Goal: Task Accomplishment & Management: Use online tool/utility

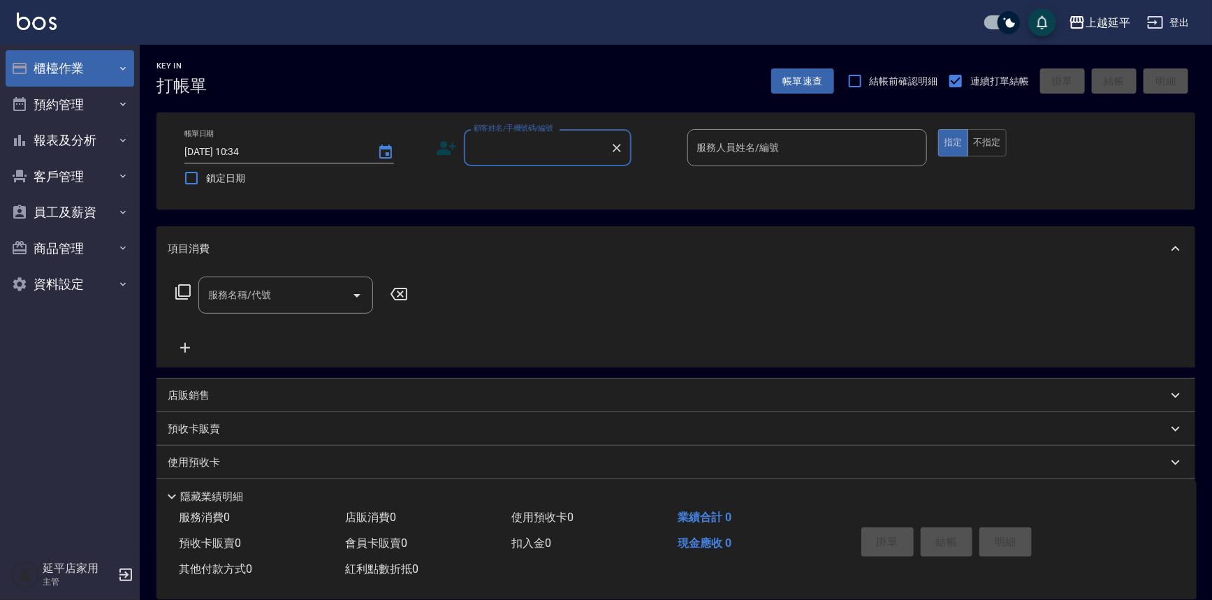
click at [105, 61] on button "櫃檯作業" at bounding box center [70, 68] width 129 height 36
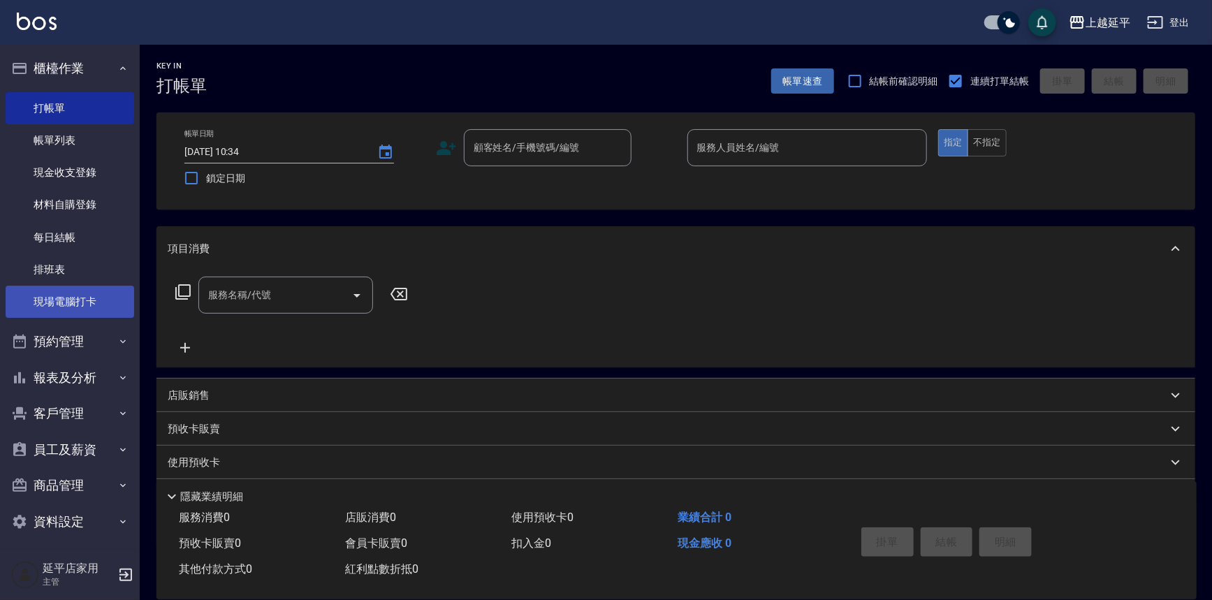
click at [82, 295] on link "現場電腦打卡" at bounding box center [70, 302] width 129 height 32
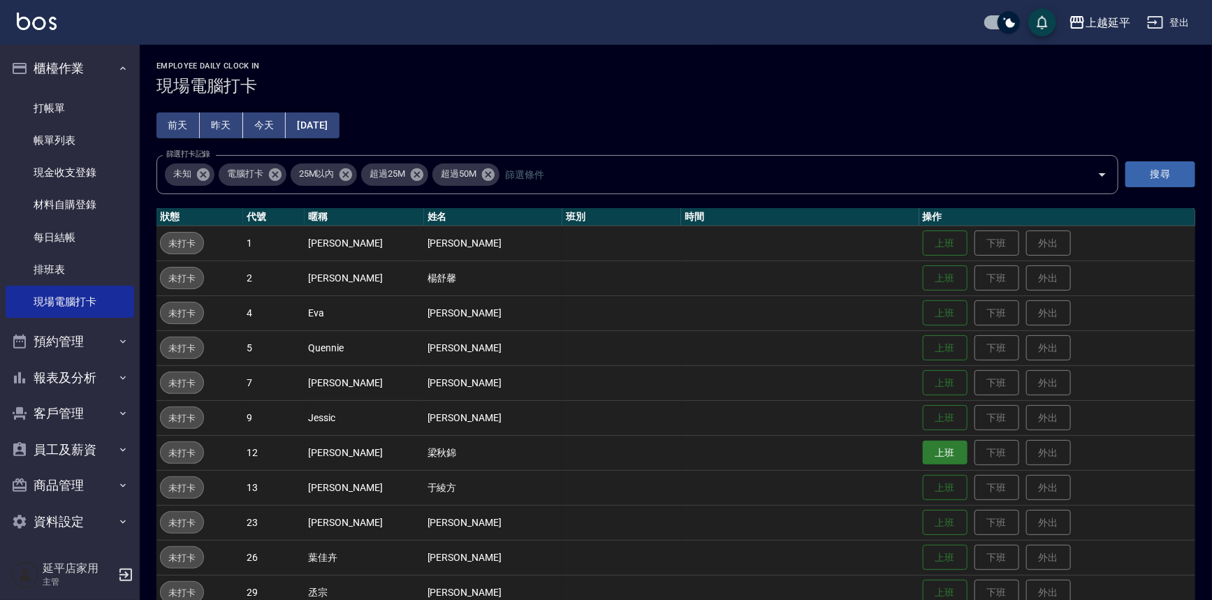
click at [608, 453] on button "上班" at bounding box center [945, 453] width 45 height 24
click at [608, 524] on td at bounding box center [800, 522] width 238 height 35
drag, startPoint x: 888, startPoint y: 524, endPoint x: 895, endPoint y: 520, distance: 8.8
click at [608, 522] on td at bounding box center [800, 522] width 238 height 35
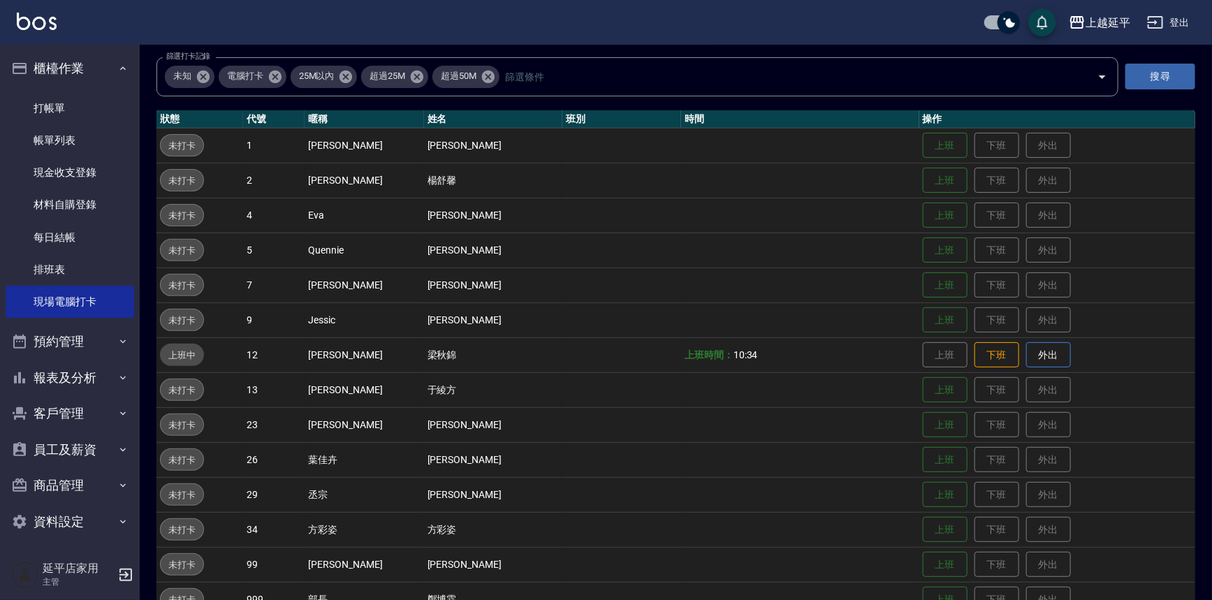
scroll to position [126, 0]
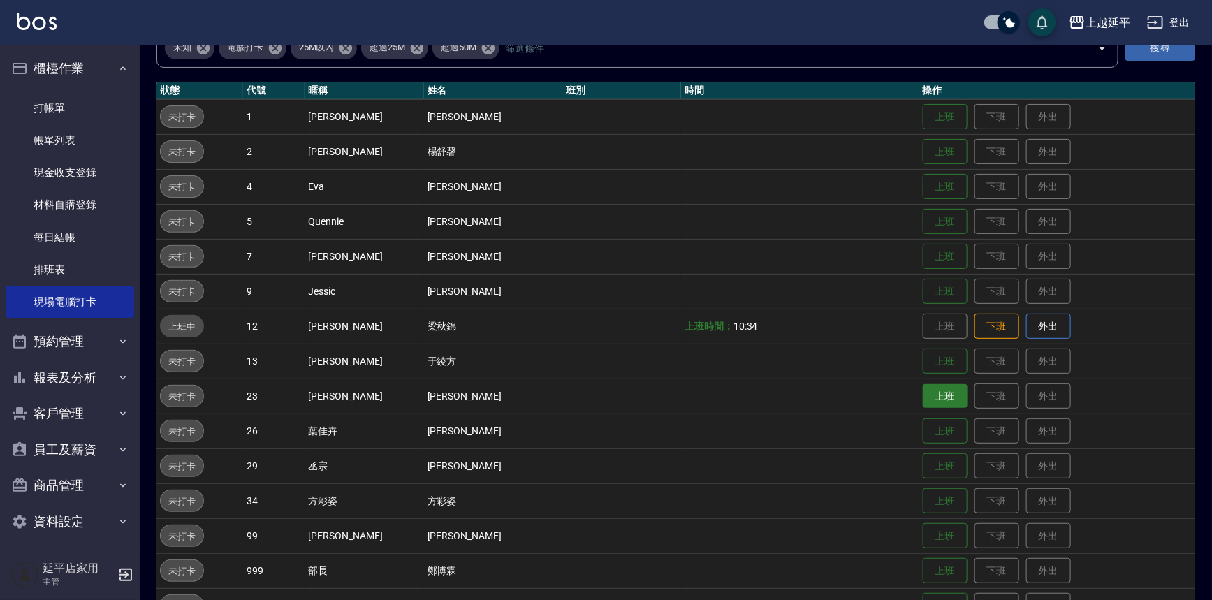
click at [608, 389] on button "上班" at bounding box center [945, 396] width 45 height 24
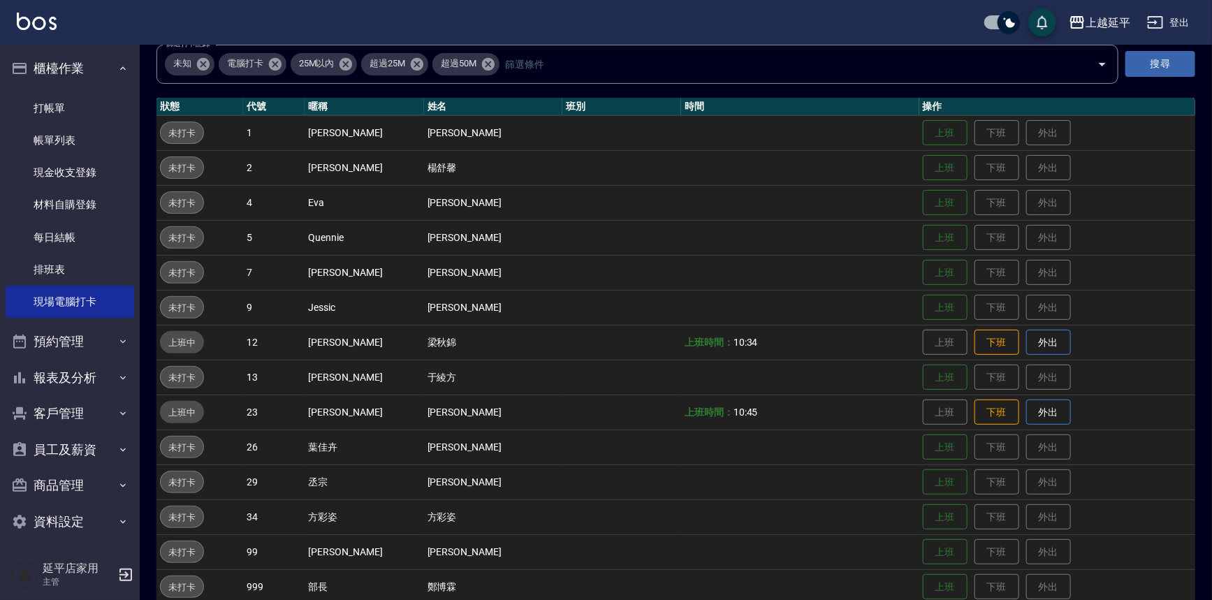
scroll to position [0, 0]
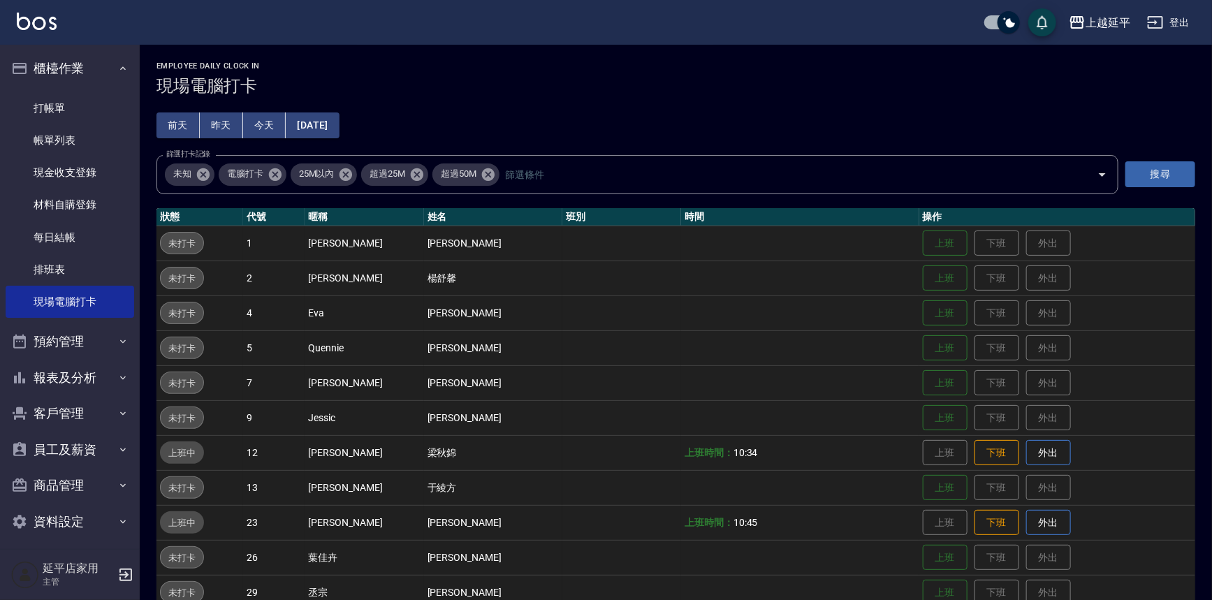
drag, startPoint x: 732, startPoint y: 395, endPoint x: 628, endPoint y: 536, distance: 175.3
click at [608, 531] on tbody "未打卡 1 [PERSON_NAME] [PERSON_NAME] 上班 下班 外出 未打卡 2 [PERSON_NAME] [PERSON_NAME] 上班…" at bounding box center [675, 505] width 1039 height 559
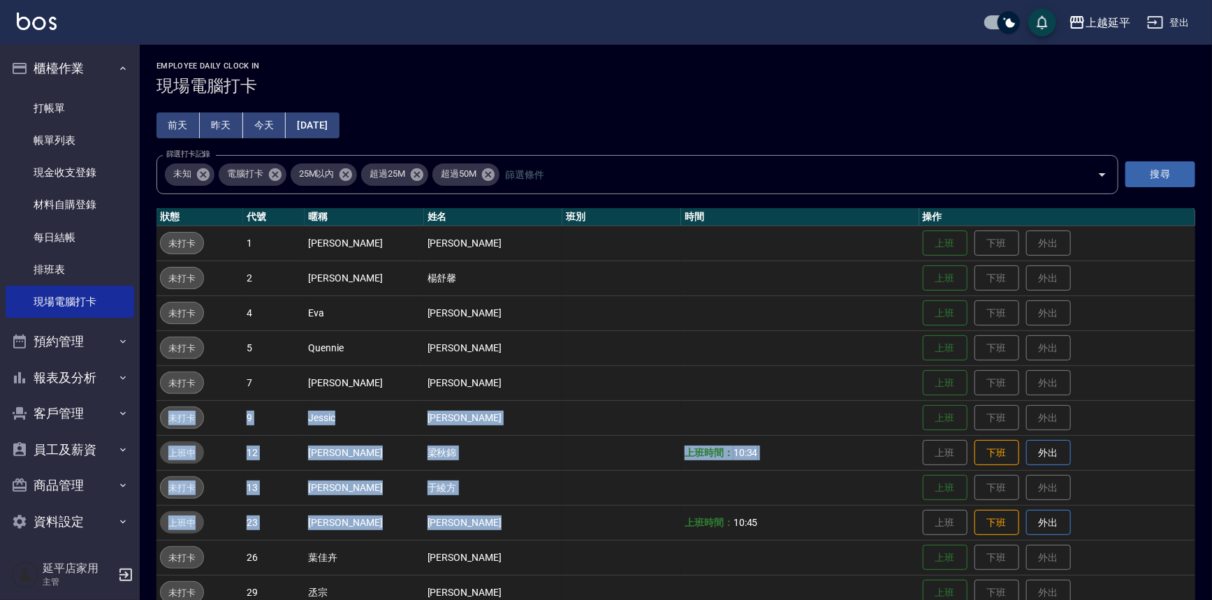
click at [608, 536] on td at bounding box center [621, 522] width 119 height 35
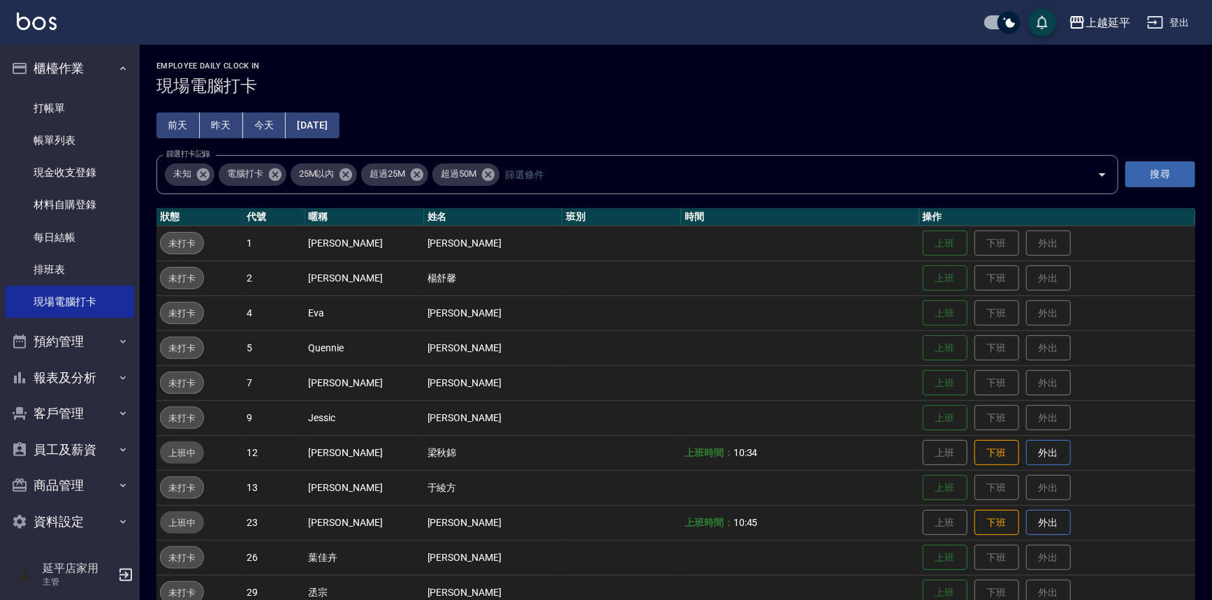
click at [608, 536] on td at bounding box center [621, 522] width 119 height 35
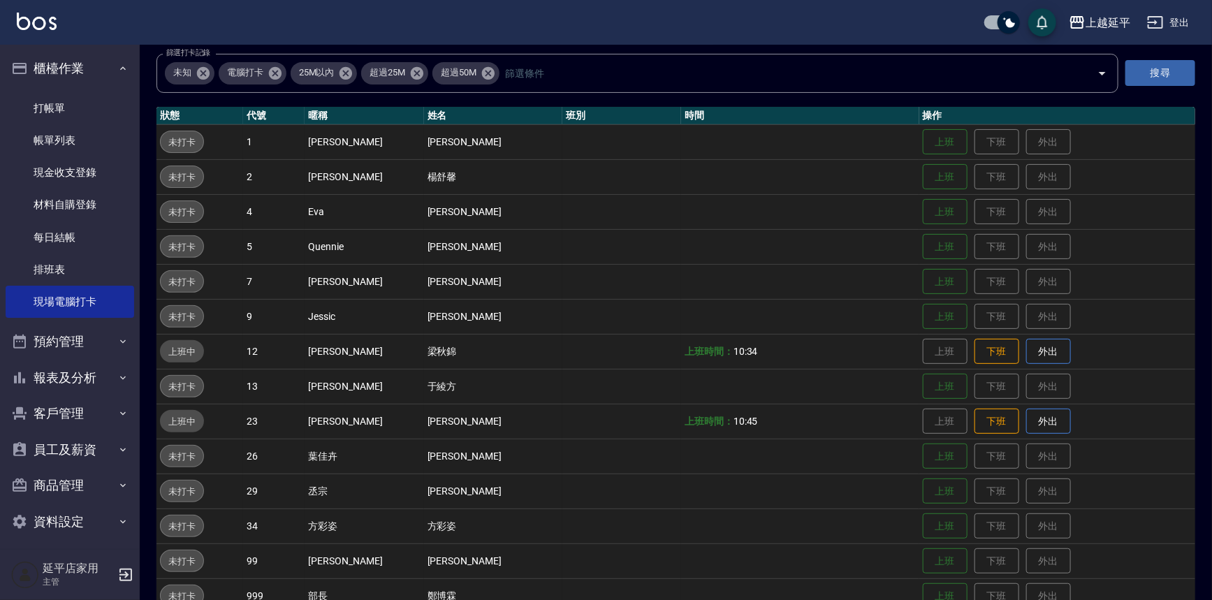
scroll to position [190, 0]
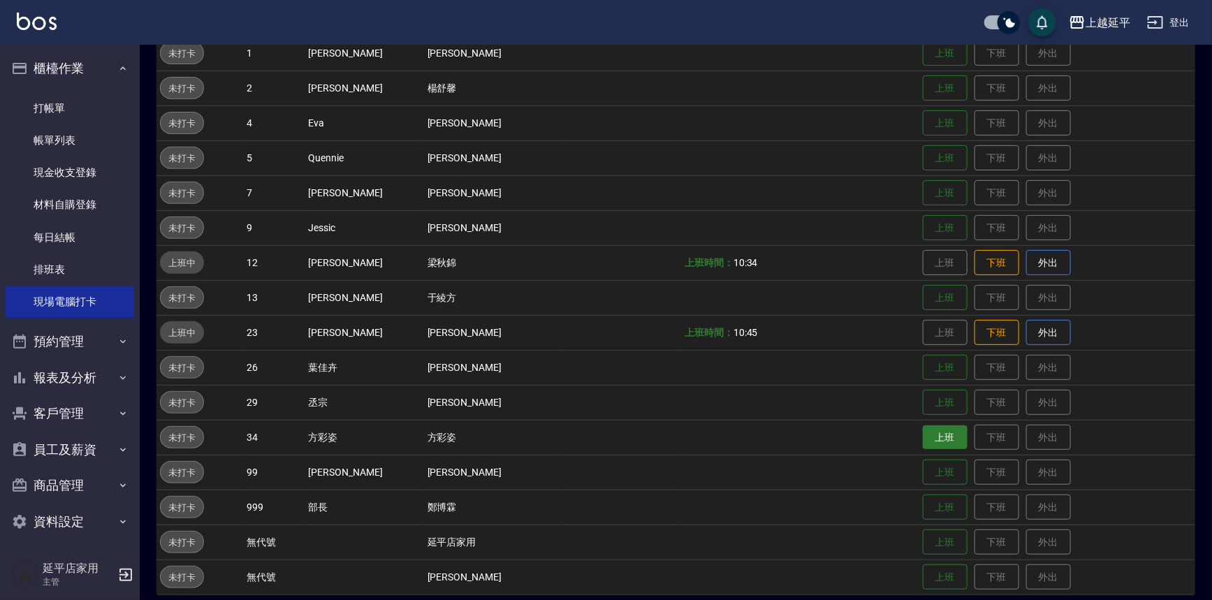
click at [608, 433] on button "上班" at bounding box center [945, 437] width 45 height 24
drag, startPoint x: 1126, startPoint y: 366, endPoint x: 1125, endPoint y: 376, distance: 10.5
click at [608, 367] on td "上班 下班 外出" at bounding box center [1057, 367] width 276 height 35
click at [608, 397] on td "上班 下班 外出" at bounding box center [1057, 402] width 276 height 35
drag, startPoint x: 1136, startPoint y: 378, endPoint x: 1134, endPoint y: 387, distance: 9.5
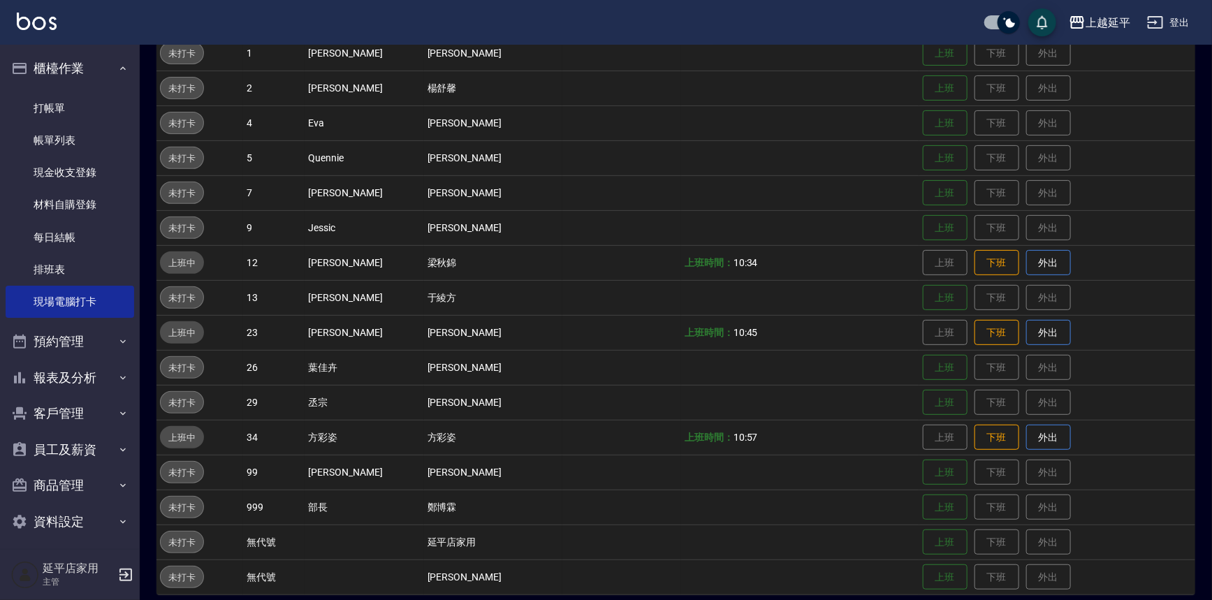
click at [608, 387] on tbody "未打卡 1 [PERSON_NAME] [PERSON_NAME] 上班 下班 外出 未打卡 2 [PERSON_NAME] [PERSON_NAME] 上班…" at bounding box center [675, 315] width 1039 height 559
click at [608, 387] on td "上班 下班 外出" at bounding box center [1057, 402] width 276 height 35
click at [608, 302] on td "上班 下班 外出" at bounding box center [1057, 297] width 276 height 35
click at [608, 367] on td "上班 下班 外出" at bounding box center [1057, 367] width 276 height 35
click at [608, 360] on td "上班 下班 外出" at bounding box center [1057, 367] width 276 height 35
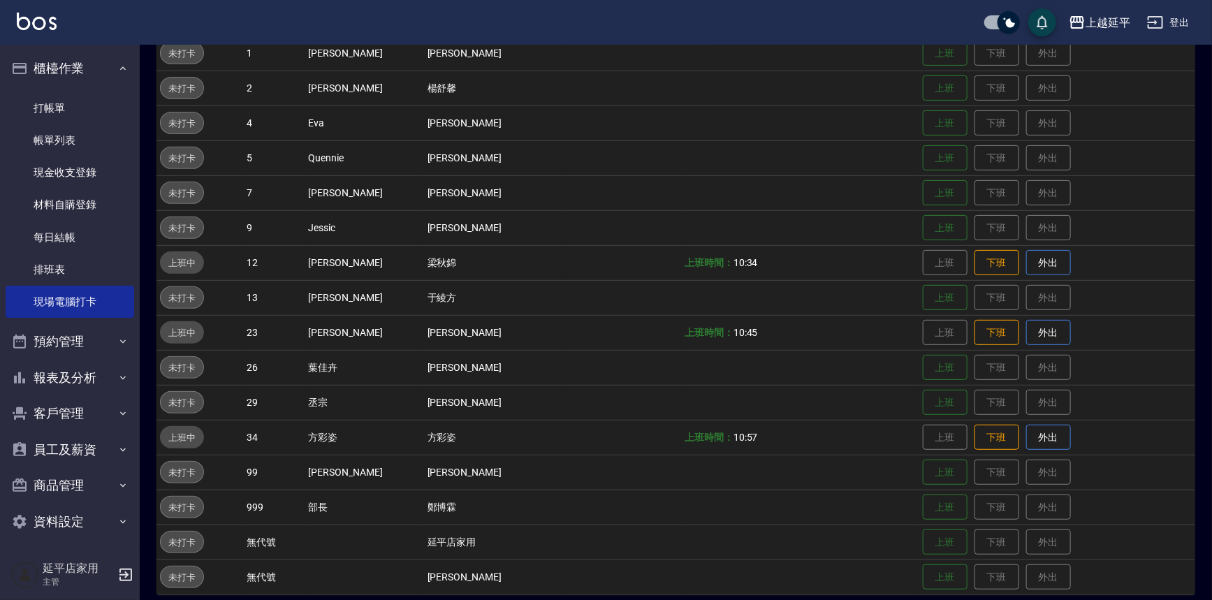
click at [608, 360] on td "上班 下班 外出" at bounding box center [1057, 367] width 276 height 35
click at [608, 124] on button "上班" at bounding box center [945, 123] width 45 height 24
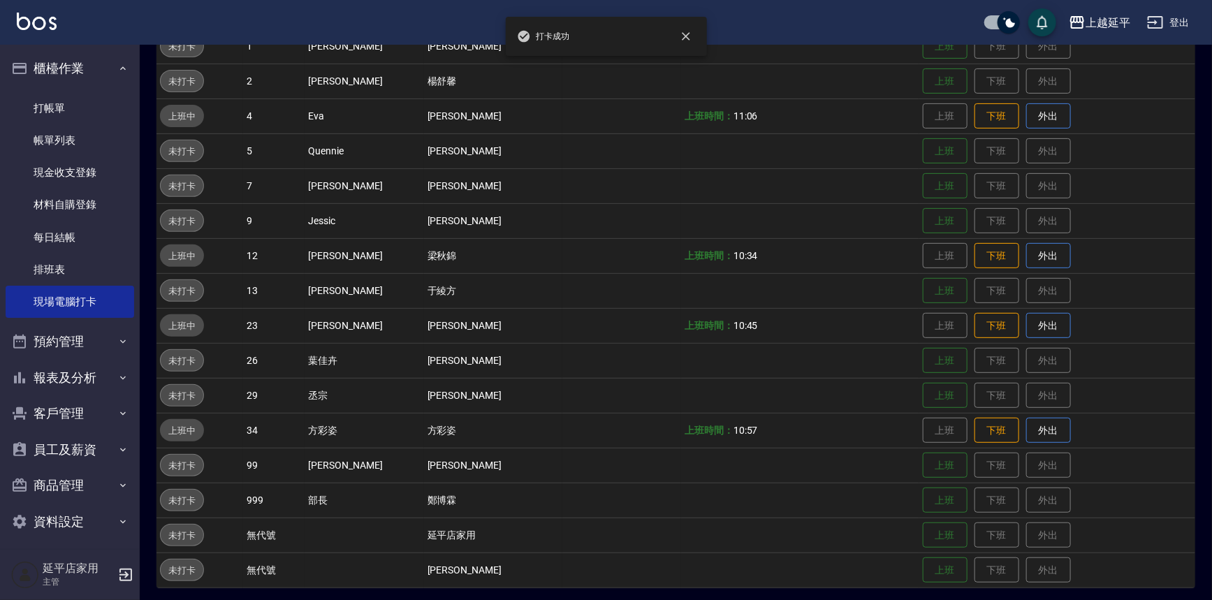
scroll to position [201, 0]
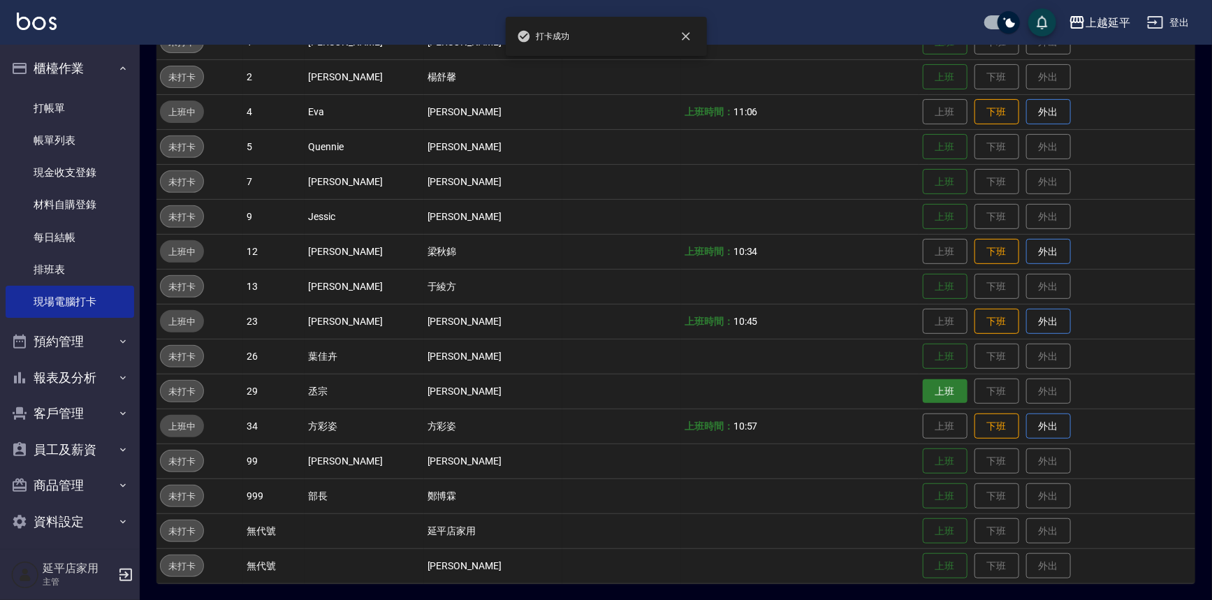
click at [608, 390] on button "上班" at bounding box center [945, 391] width 45 height 24
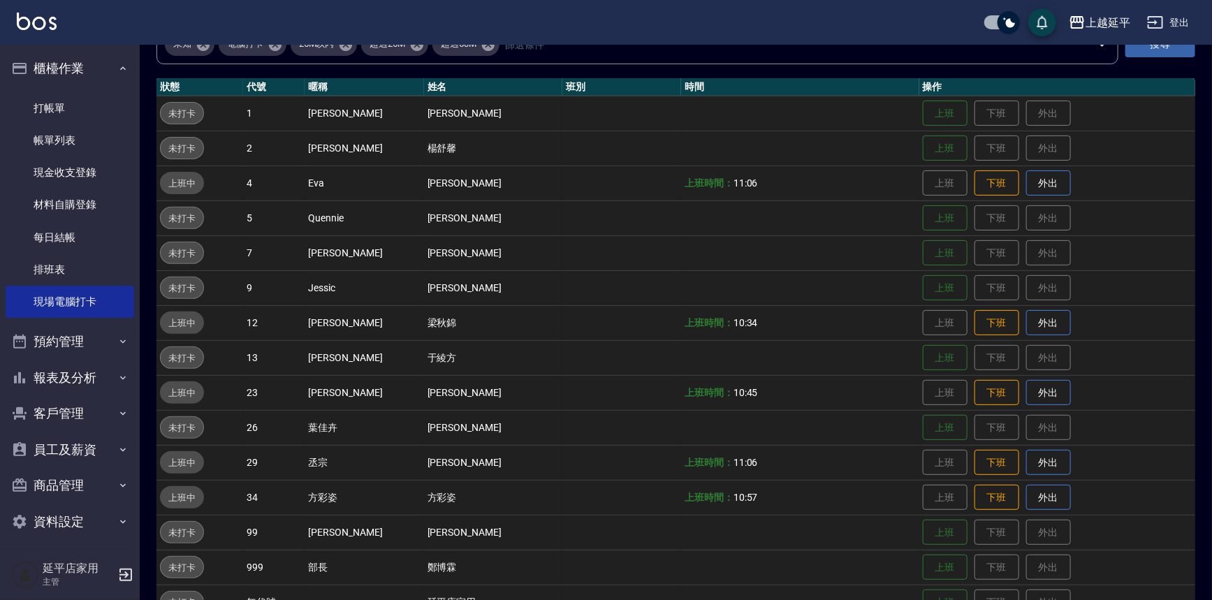
scroll to position [10, 0]
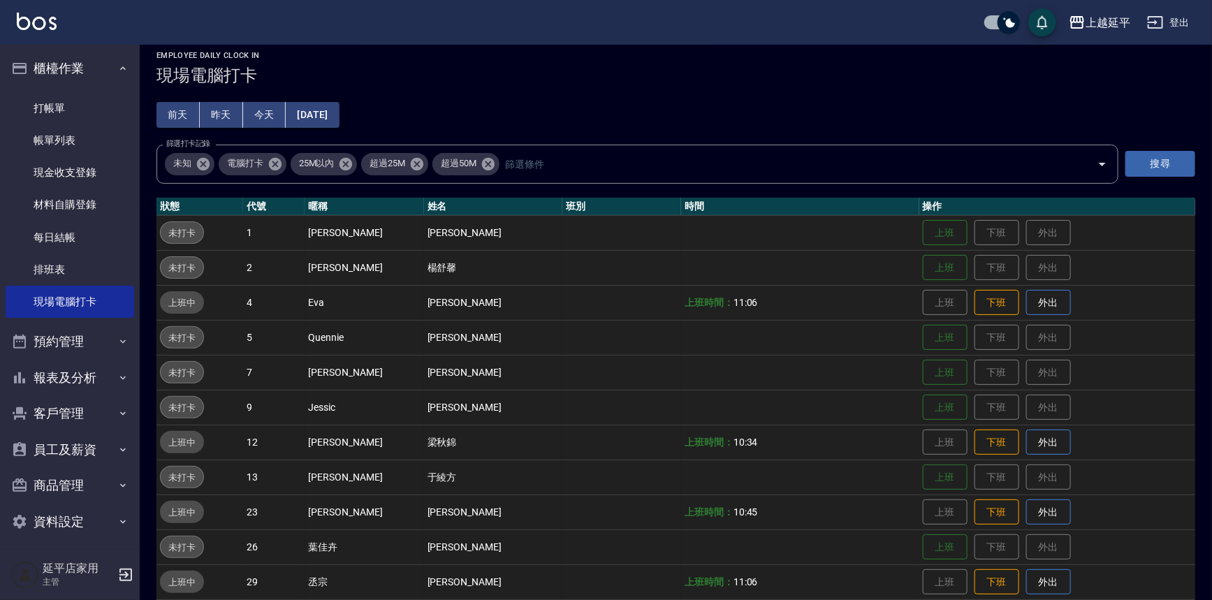
drag, startPoint x: 783, startPoint y: 319, endPoint x: 733, endPoint y: 339, distance: 53.6
click at [608, 339] on td at bounding box center [800, 337] width 238 height 35
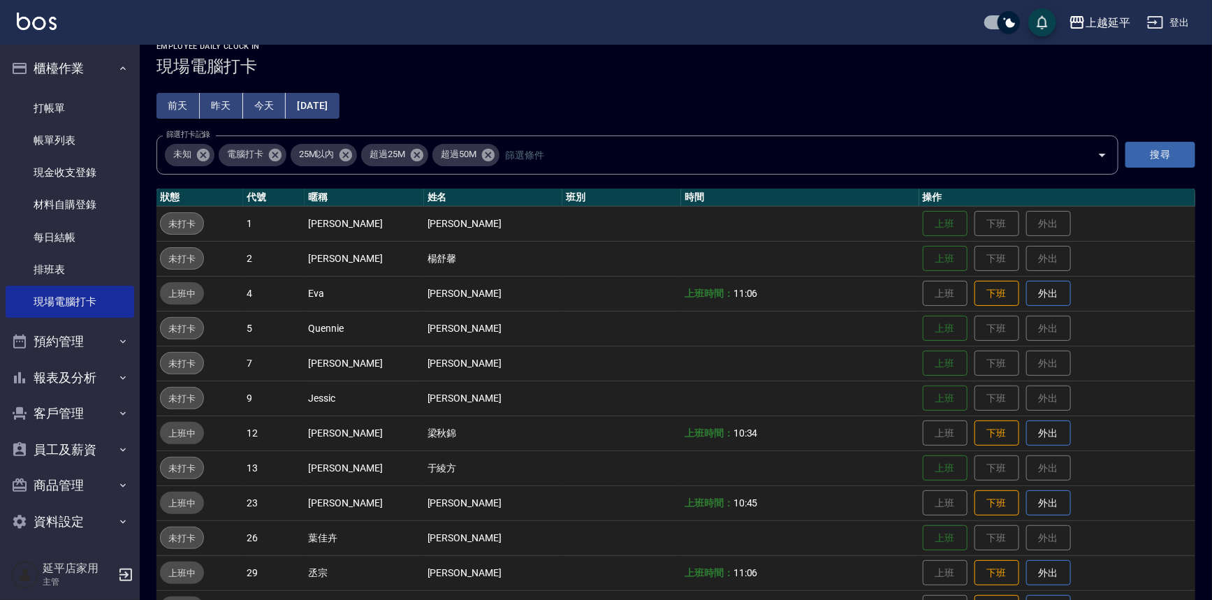
scroll to position [201, 0]
